Goal: Task Accomplishment & Management: Complete application form

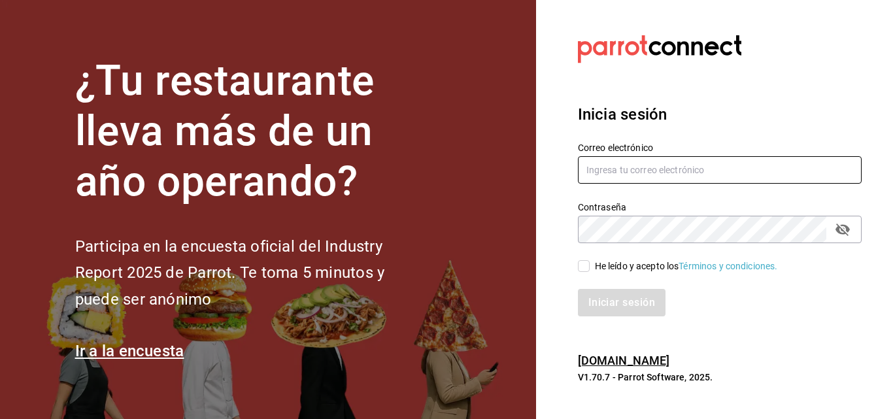
click at [691, 165] on input "text" at bounding box center [720, 169] width 284 height 27
type input "[EMAIL_ADDRESS][DOMAIN_NAME]"
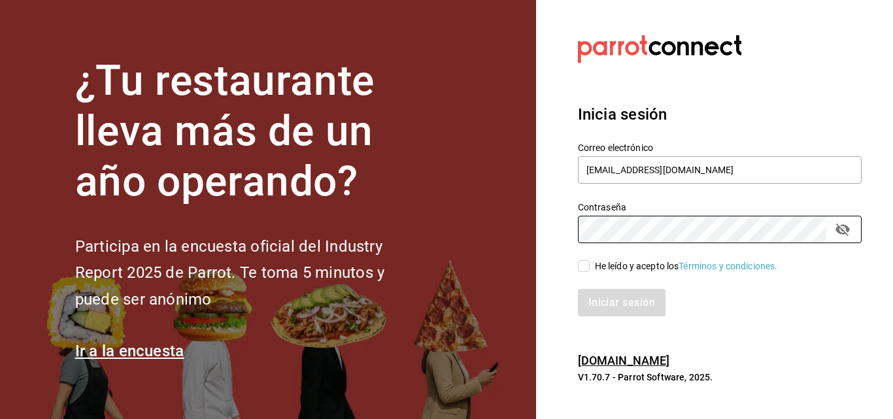
click at [585, 269] on input "He leído y acepto los Términos y condiciones." at bounding box center [584, 266] width 12 height 12
checkbox input "true"
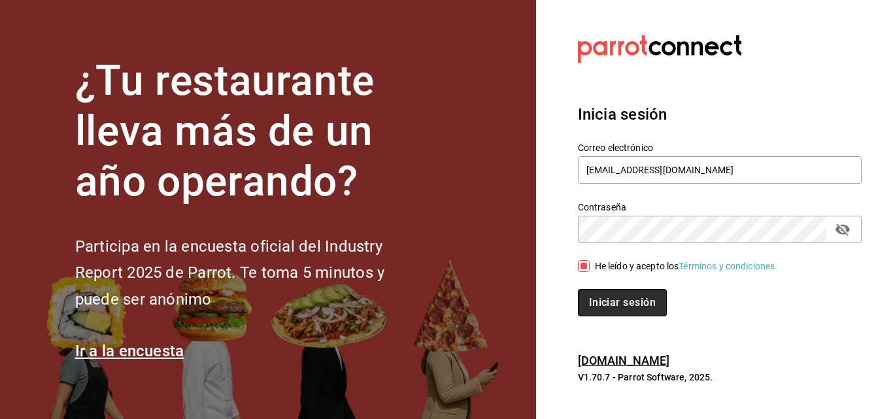
click at [609, 299] on button "Iniciar sesión" at bounding box center [622, 302] width 89 height 27
